Goal: Task Accomplishment & Management: Complete application form

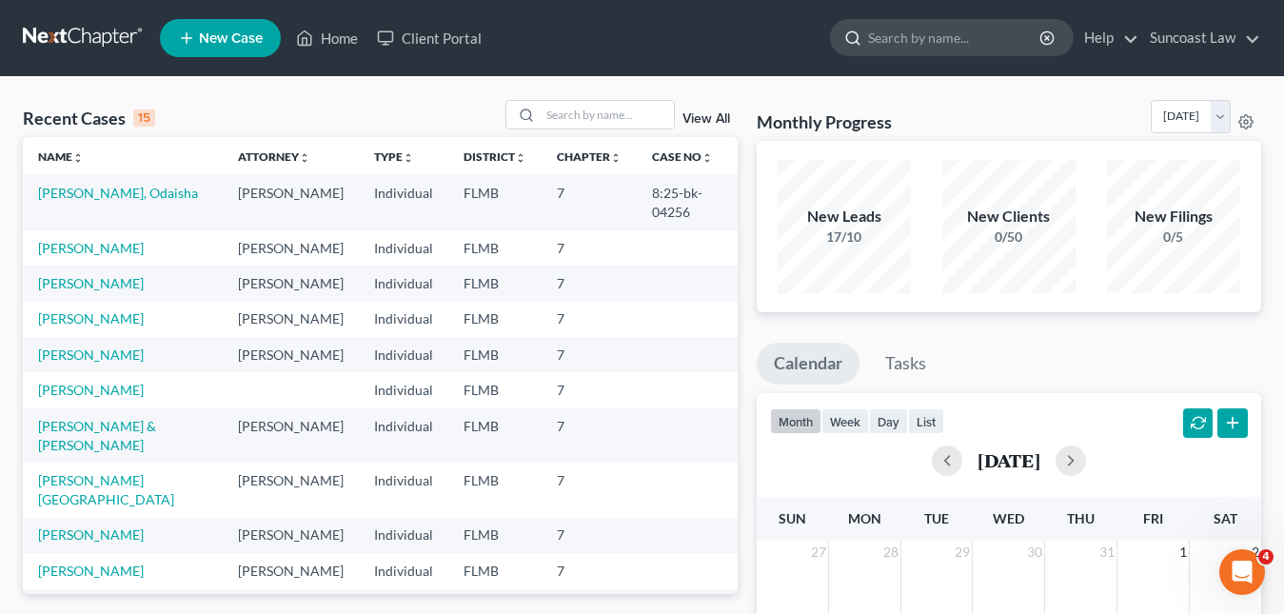
click at [900, 35] on input "search" at bounding box center [955, 37] width 174 height 35
click at [551, 120] on input "search" at bounding box center [607, 115] width 133 height 28
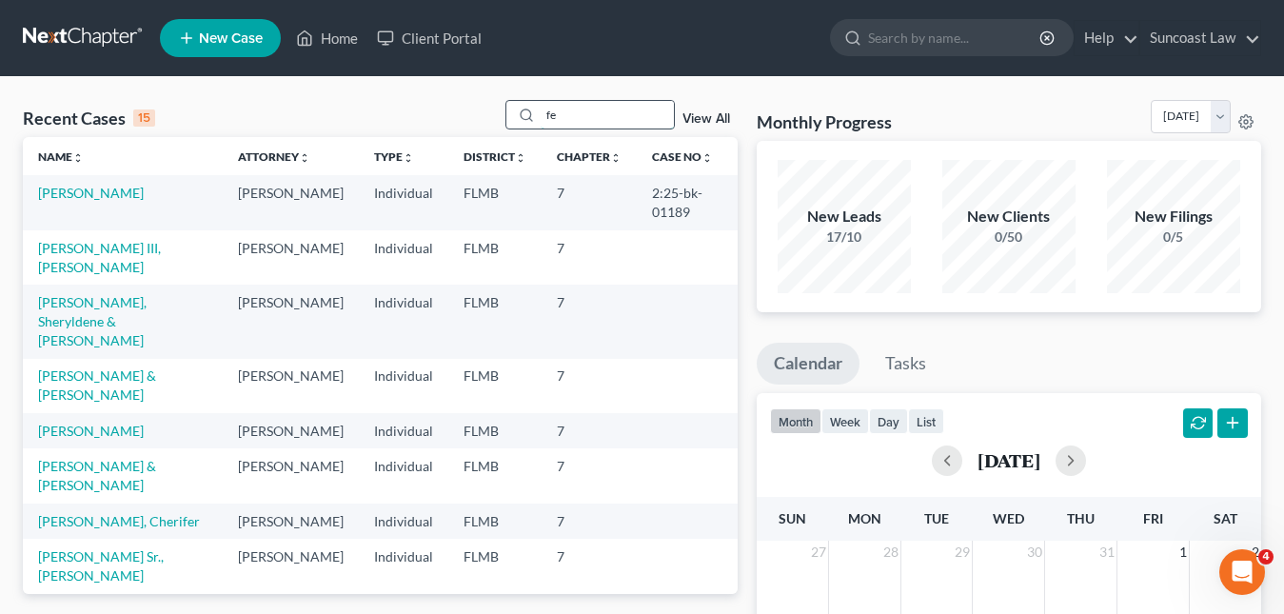
type input "f"
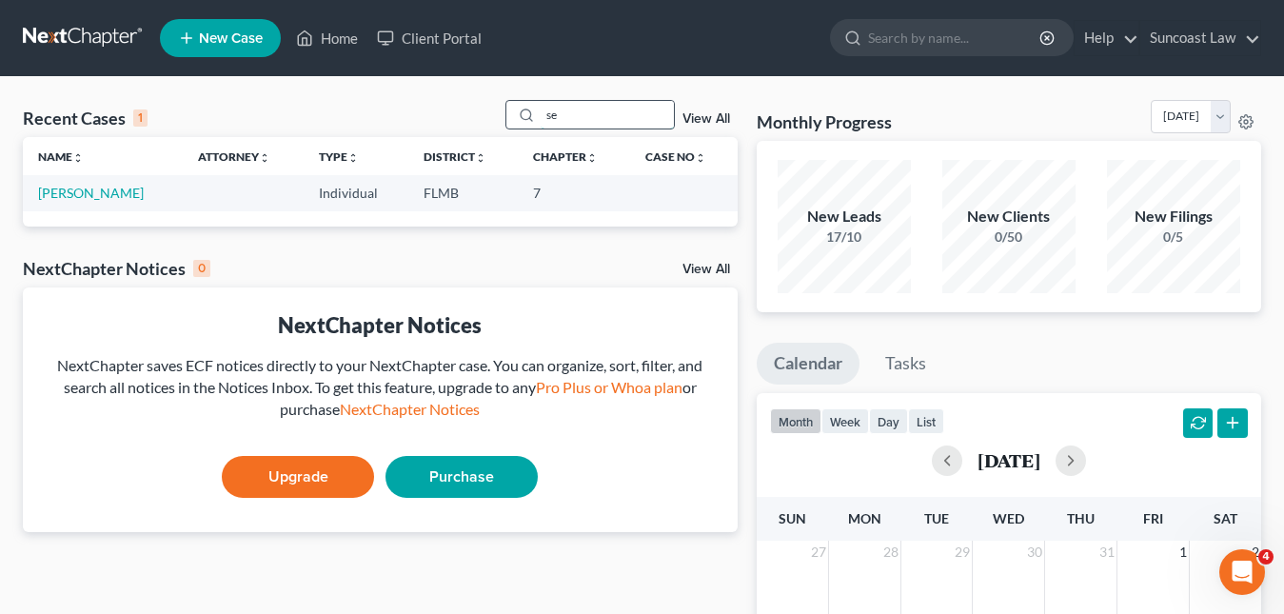
type input "s"
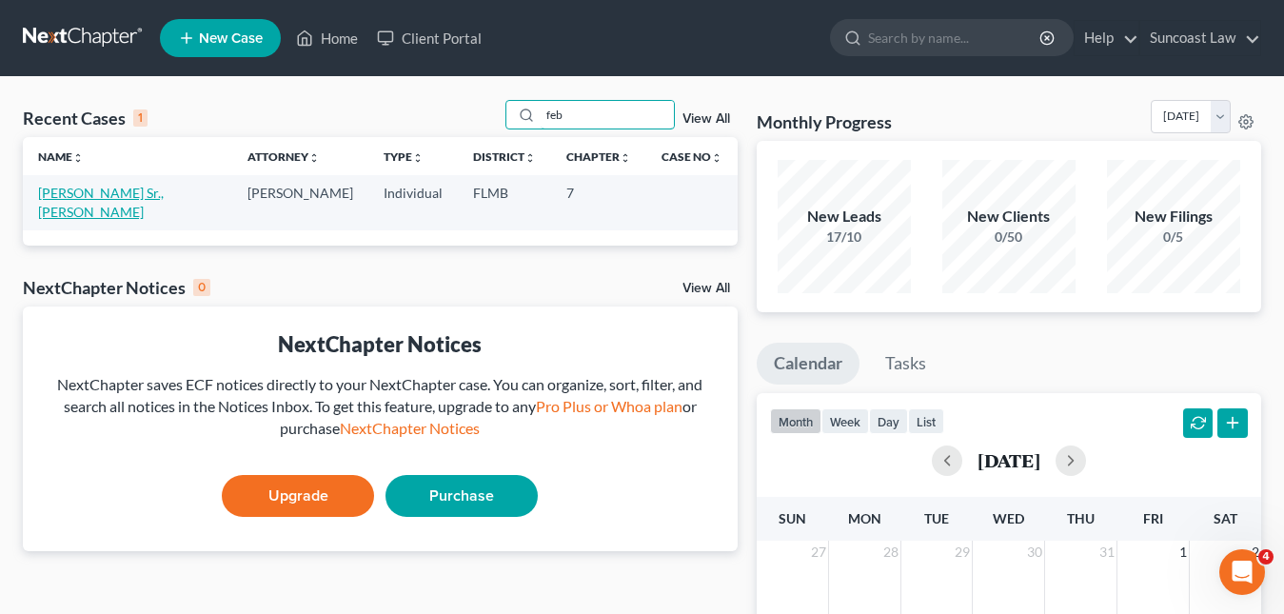
type input "feb"
click at [78, 198] on link "[PERSON_NAME] Sr., [PERSON_NAME]" at bounding box center [101, 202] width 126 height 35
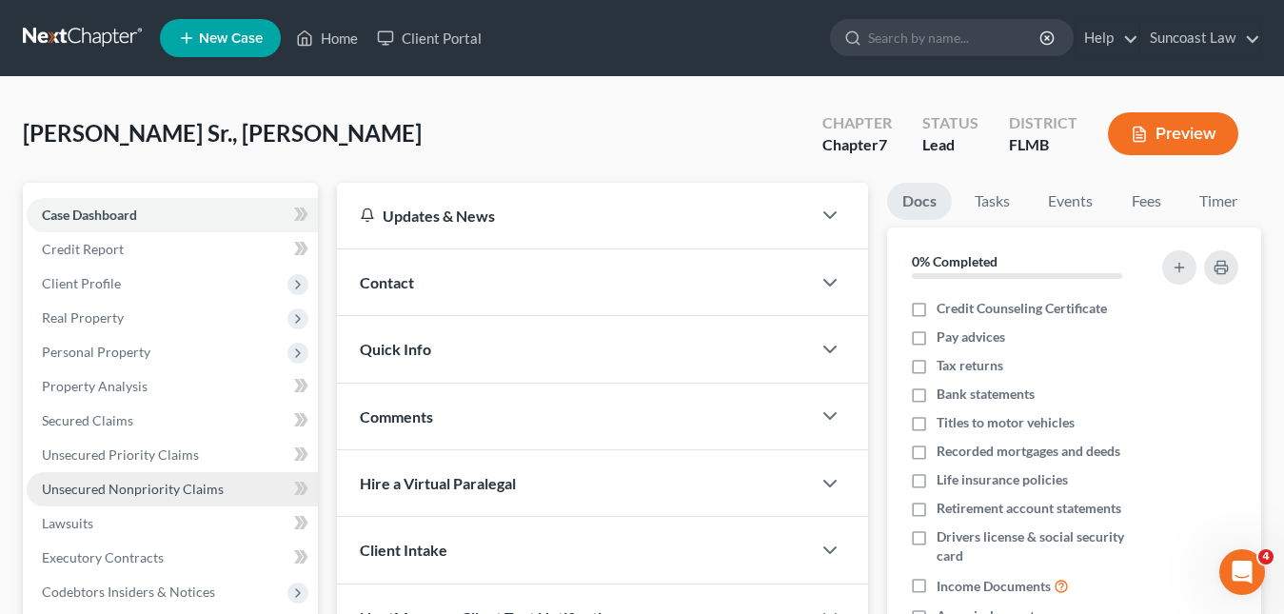
click at [163, 497] on link "Unsecured Nonpriority Claims" at bounding box center [172, 489] width 291 height 34
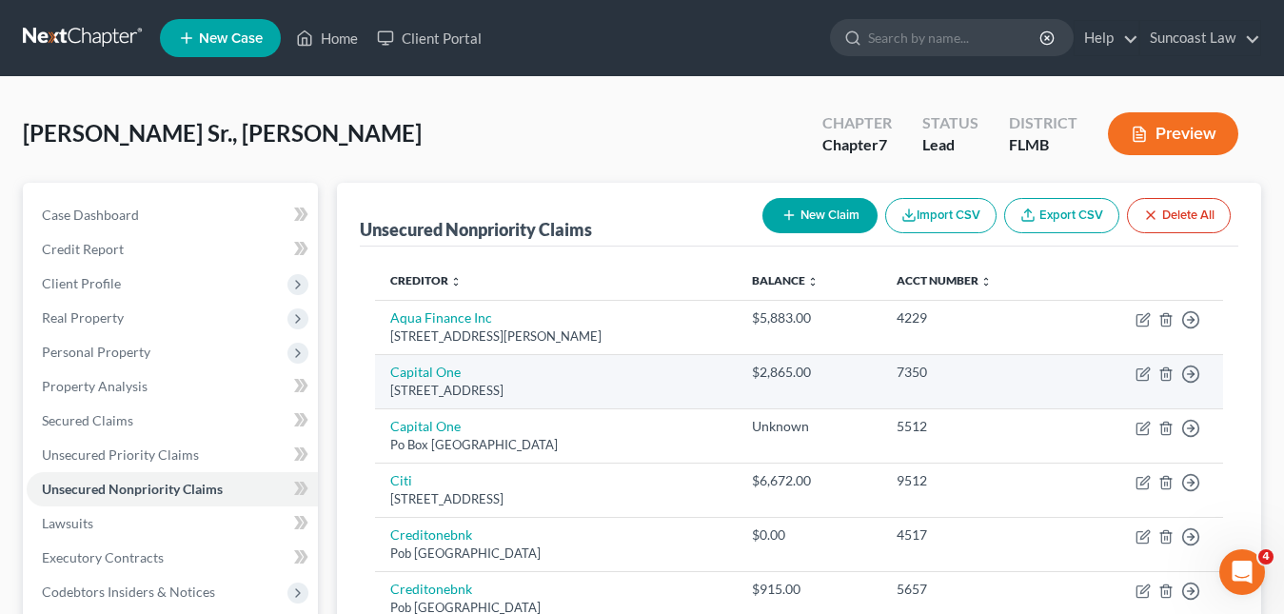
scroll to position [95, 0]
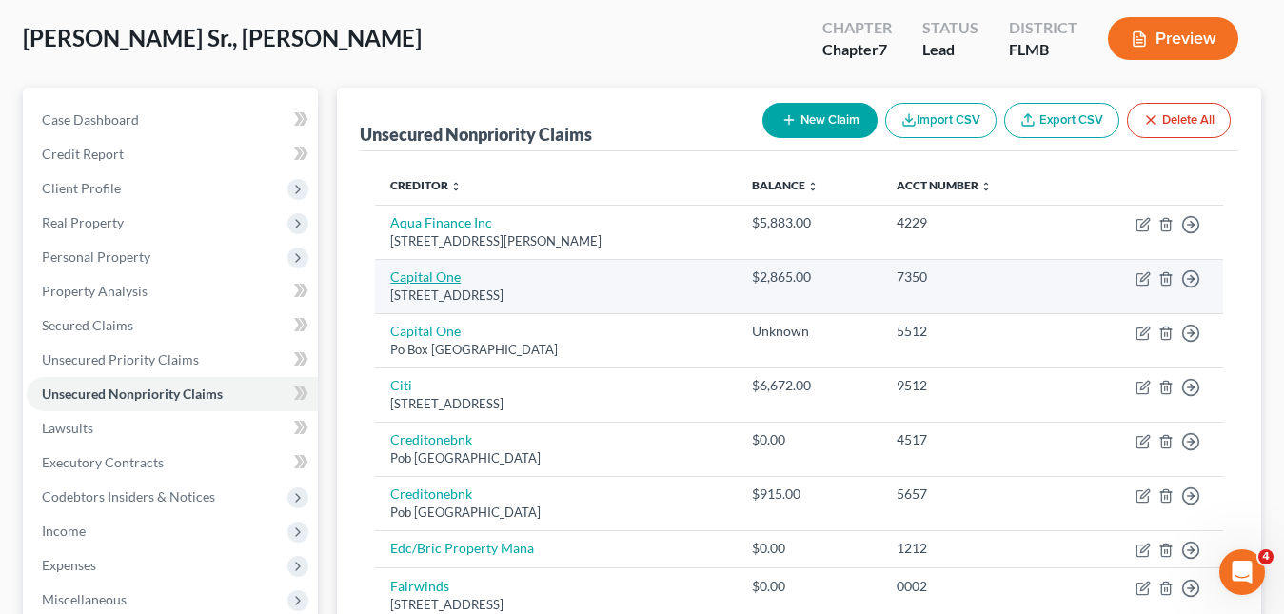
click at [432, 272] on link "Capital One" at bounding box center [425, 277] width 70 height 16
select select "48"
select select "2"
select select "0"
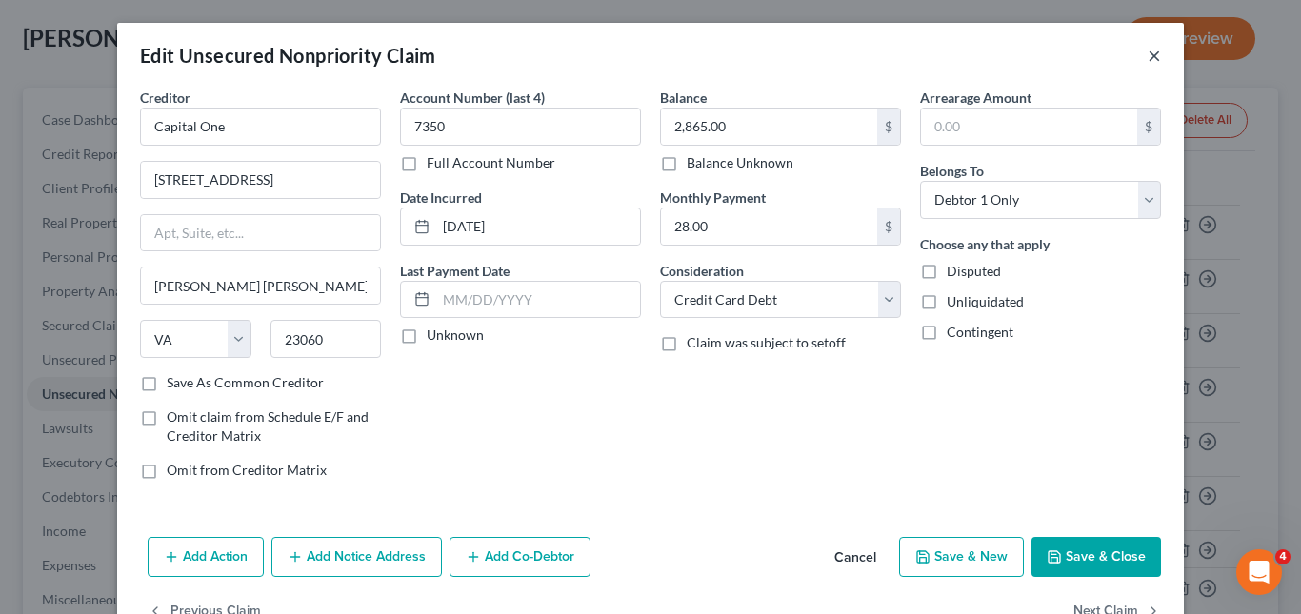
click at [1147, 62] on button "×" at bounding box center [1153, 55] width 13 height 23
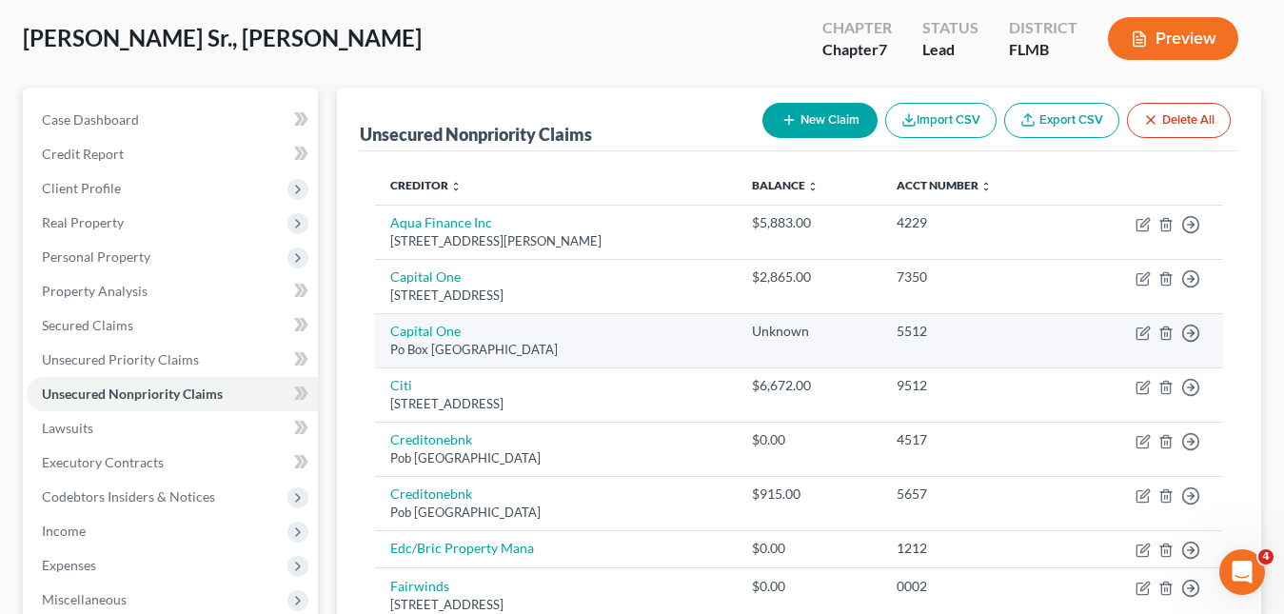
click at [448, 321] on td "Capital [STREET_ADDRESS]" at bounding box center [556, 340] width 362 height 54
click at [446, 324] on link "Capital One" at bounding box center [425, 331] width 70 height 16
select select "48"
select select "2"
select select "0"
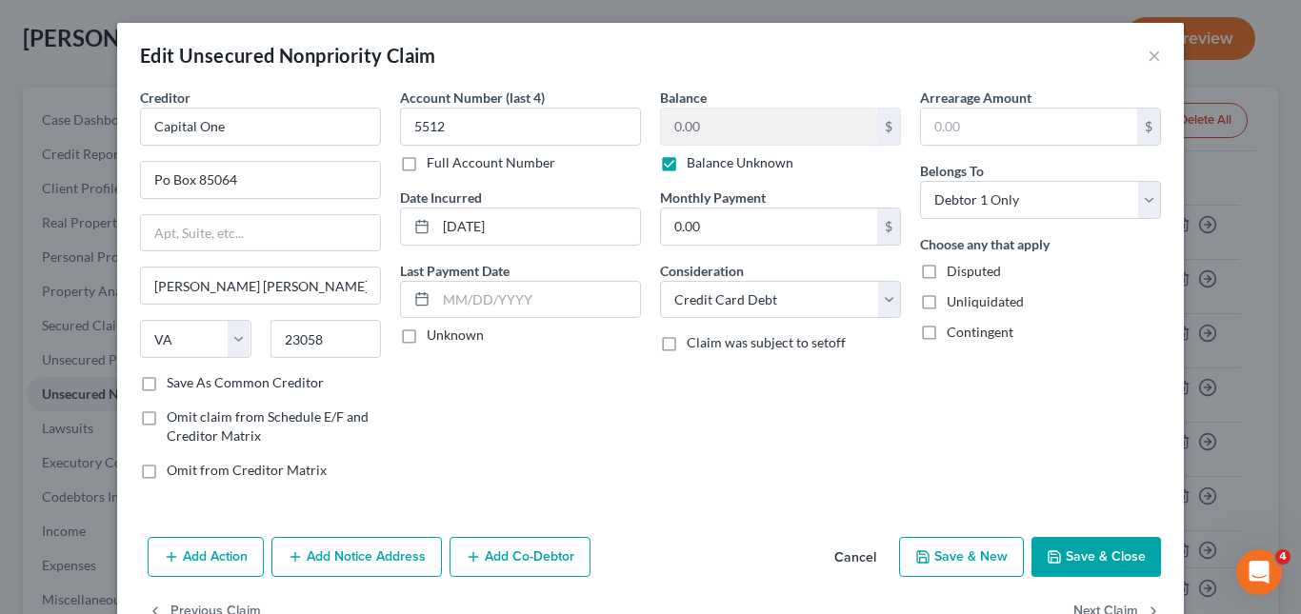
click at [1156, 54] on div "Edit Unsecured Nonpriority Claim ×" at bounding box center [650, 55] width 1066 height 65
click at [1152, 55] on button "×" at bounding box center [1153, 55] width 13 height 23
